Goal: Information Seeking & Learning: Understand process/instructions

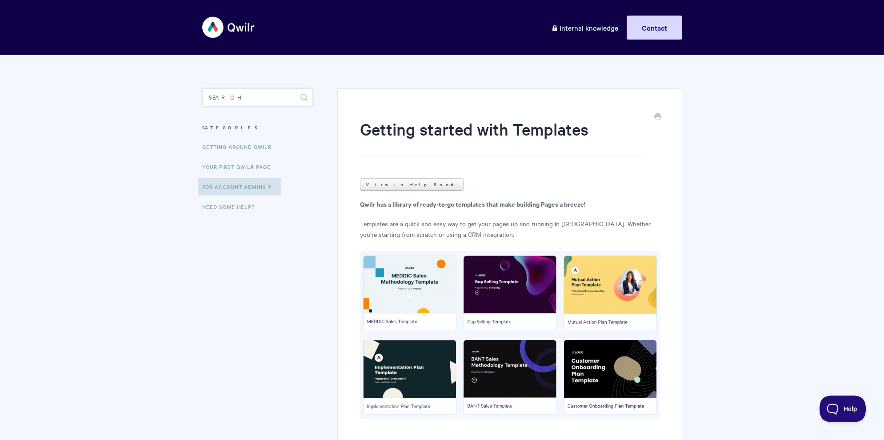
click at [216, 95] on input "Search" at bounding box center [257, 97] width 111 height 18
type input "subdomain"
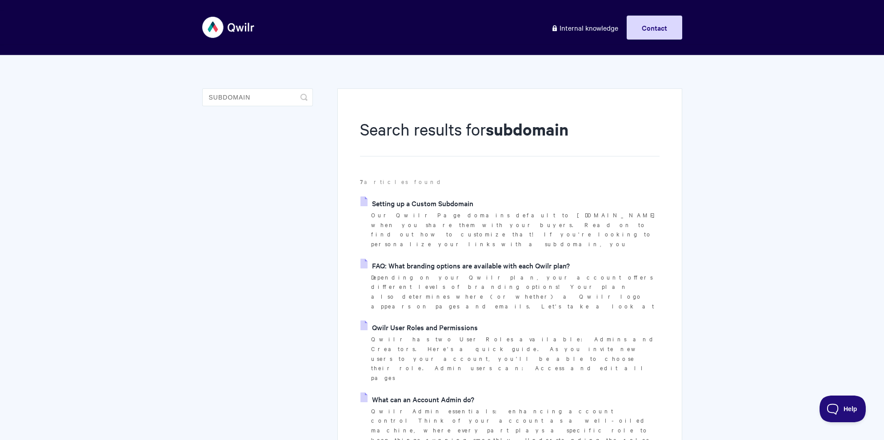
click at [446, 201] on link "Setting up a Custom Subdomain" at bounding box center [417, 203] width 113 height 13
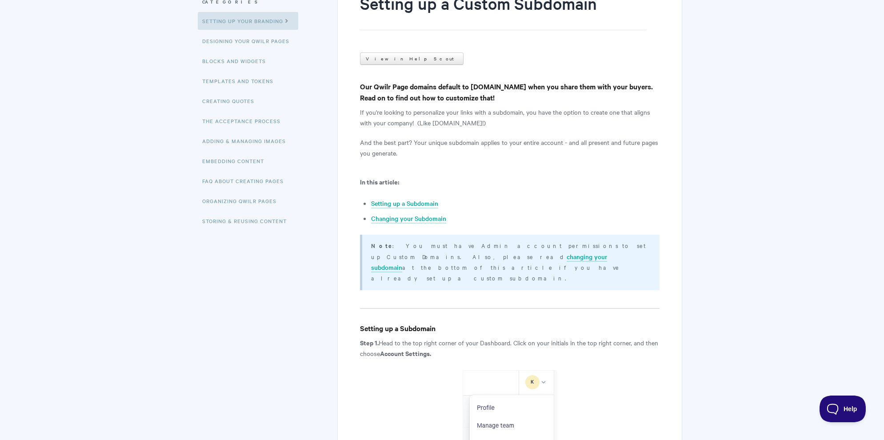
click at [427, 242] on p "Note : You must have Admin account permissions to set up Custom Domains. Also, …" at bounding box center [509, 261] width 277 height 43
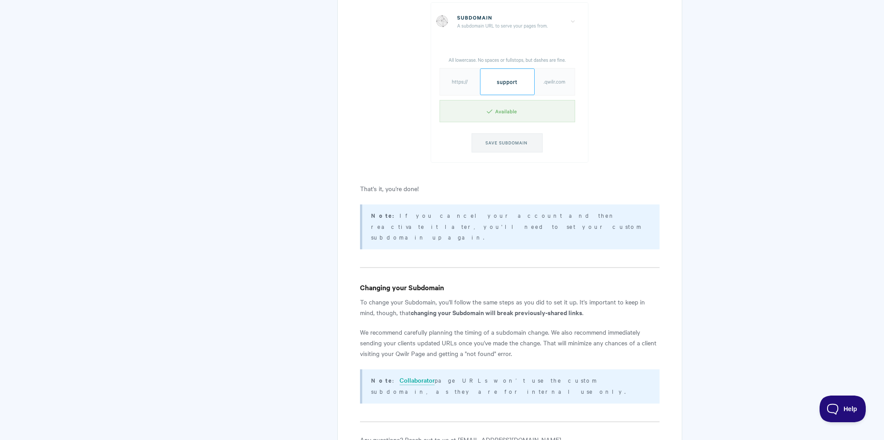
scroll to position [948, 0]
click at [370, 282] on h4 "Changing your Subdomain" at bounding box center [509, 287] width 299 height 11
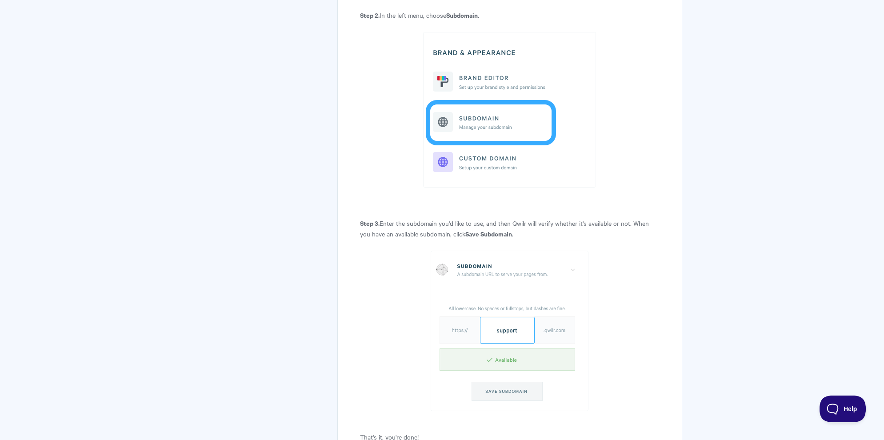
scroll to position [708, 0]
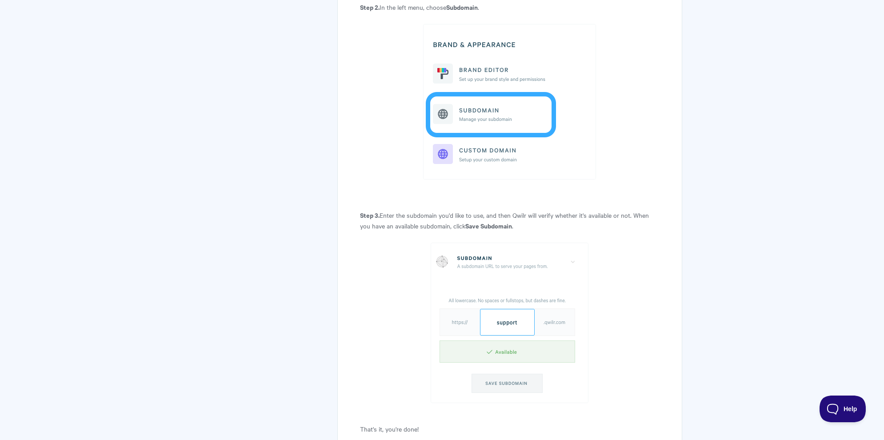
drag, startPoint x: 383, startPoint y: 194, endPoint x: 546, endPoint y: 220, distance: 165.3
click at [551, 216] on article "Setting up a Custom Subdomain View in Help Scout Our Qwilr Page domains default…" at bounding box center [509, 48] width 299 height 1276
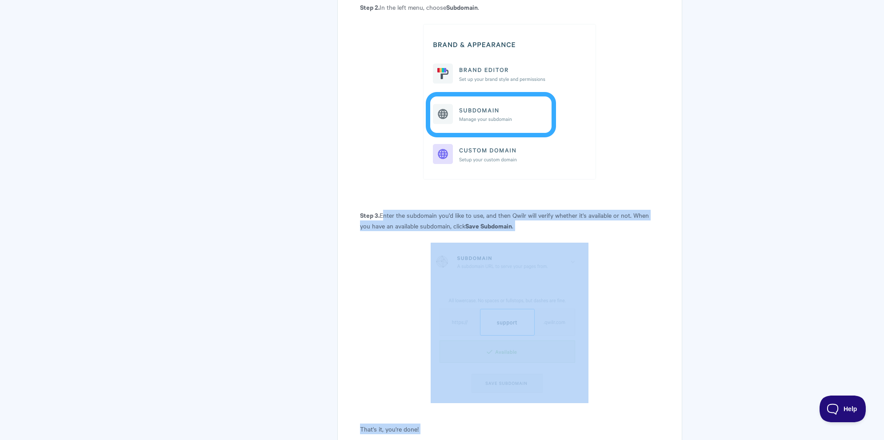
scroll to position [1000, 0]
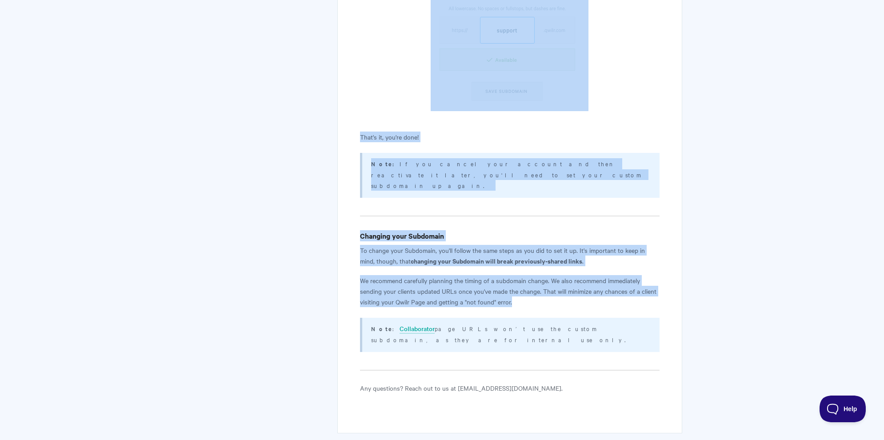
drag, startPoint x: 381, startPoint y: 191, endPoint x: 604, endPoint y: 253, distance: 231.3
copy article "Enter the subdomain you'd like to use, and then Qwilr will verify whether it's …"
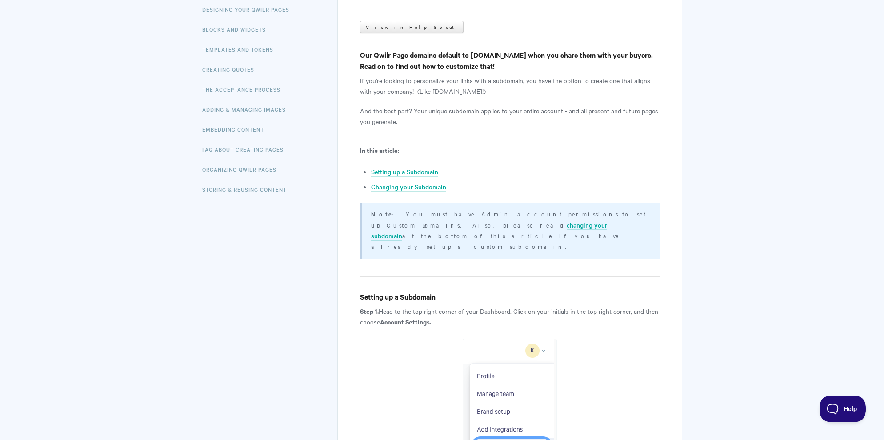
scroll to position [0, 0]
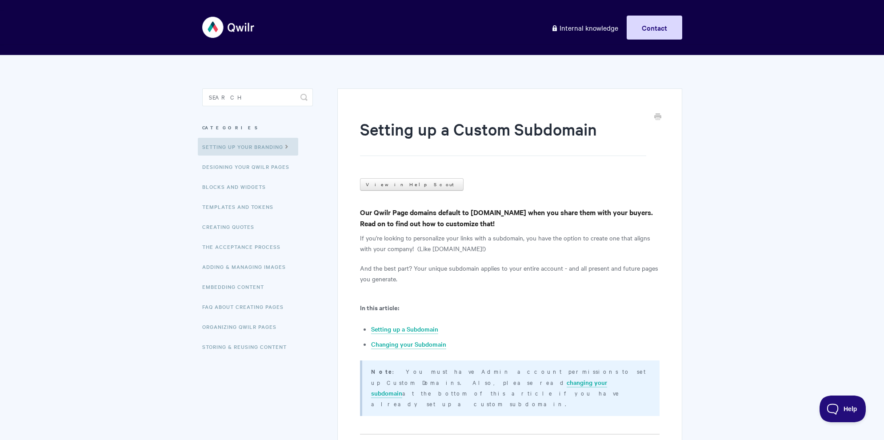
click at [381, 273] on p "And the best part? Your unique subdomain applies to your entire account - and a…" at bounding box center [509, 273] width 299 height 21
click at [406, 273] on p "And the best part? Your unique subdomain applies to your entire account - and a…" at bounding box center [509, 273] width 299 height 21
drag, startPoint x: 413, startPoint y: 272, endPoint x: 465, endPoint y: 277, distance: 52.3
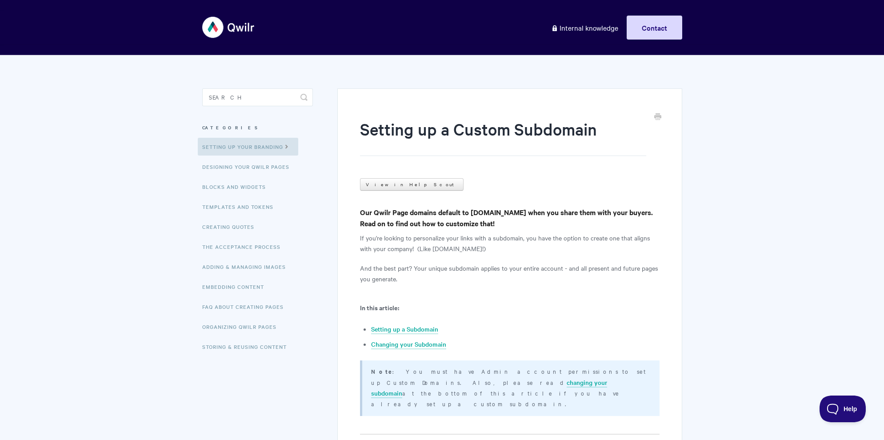
click at [465, 277] on p "And the best part? Your unique subdomain applies to your entire account - and a…" at bounding box center [509, 273] width 299 height 21
copy p "Your unique subdomain applies to your entire account - and all present and futu…"
